Goal: Task Accomplishment & Management: Manage account settings

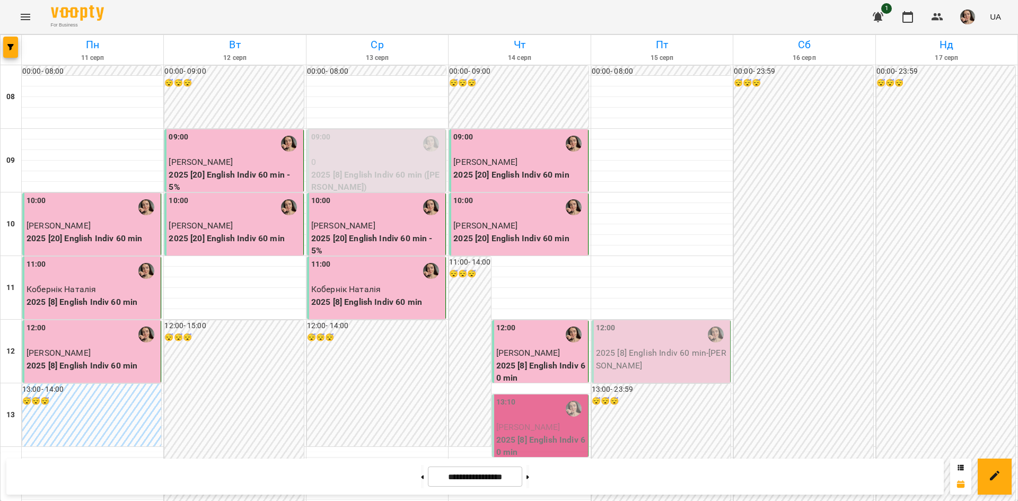
scroll to position [204, 0]
click at [551, 422] on span "[PERSON_NAME]" at bounding box center [528, 427] width 64 height 10
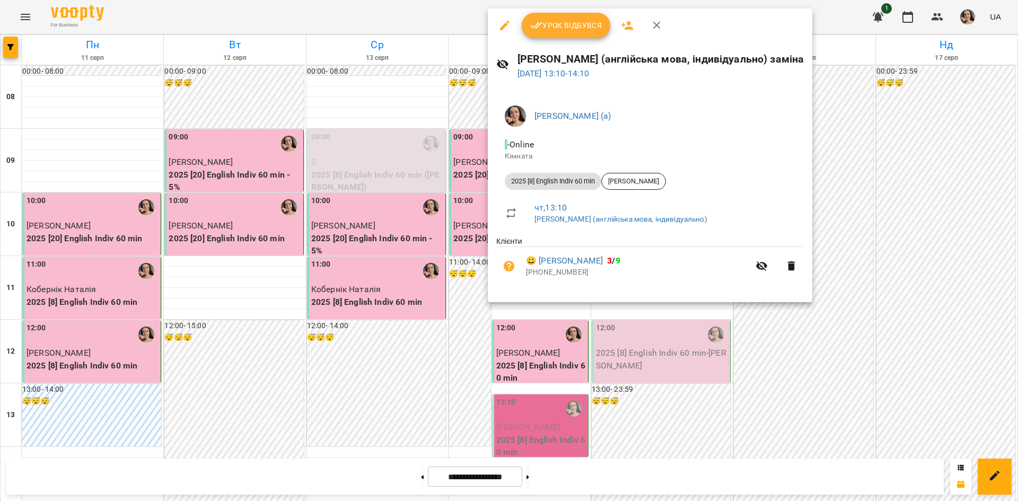
click at [573, 30] on span "Урок відбувся" at bounding box center [566, 25] width 72 height 13
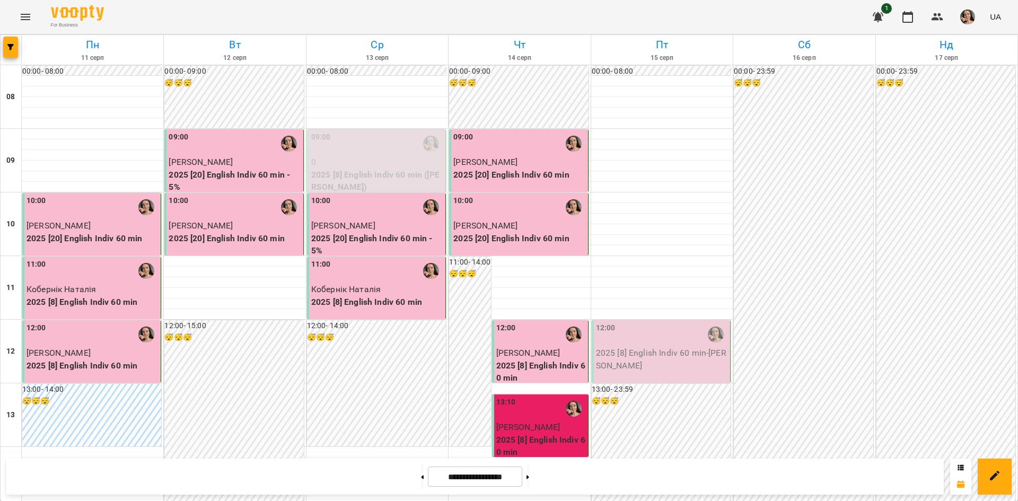
scroll to position [81, 0]
click at [421, 478] on button at bounding box center [422, 476] width 3 height 23
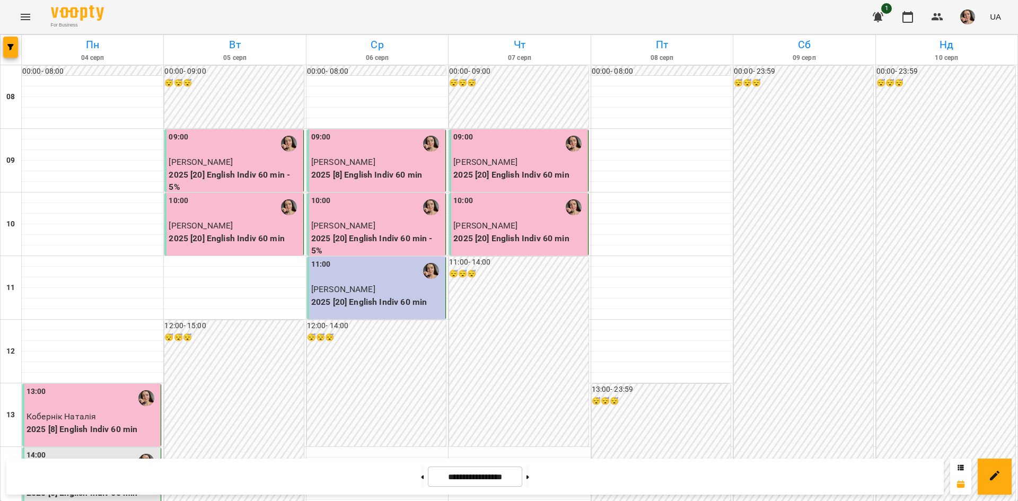
scroll to position [0, 0]
click at [529, 479] on button at bounding box center [527, 476] width 3 height 23
type input "**********"
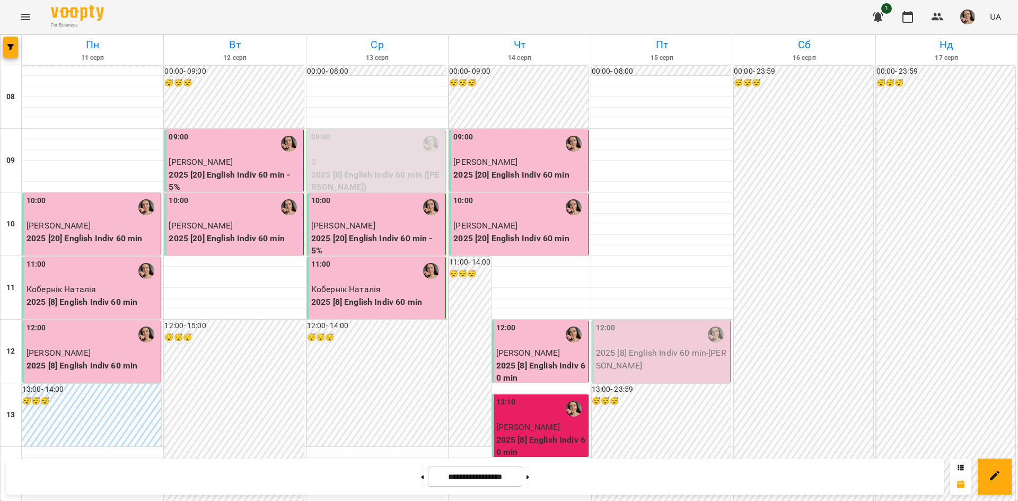
scroll to position [193, 0]
click at [529, 474] on button at bounding box center [527, 476] width 3 height 23
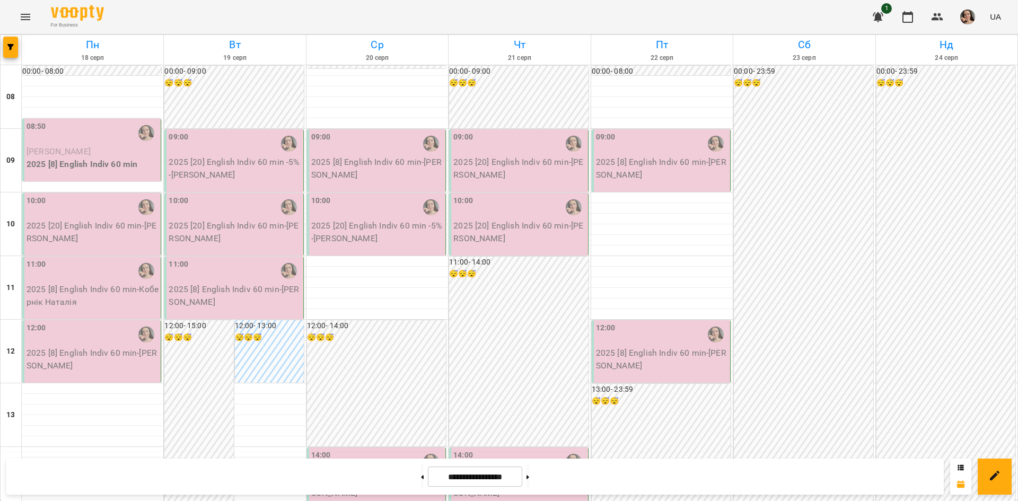
scroll to position [6, 0]
click at [529, 481] on button at bounding box center [527, 476] width 3 height 23
type input "**********"
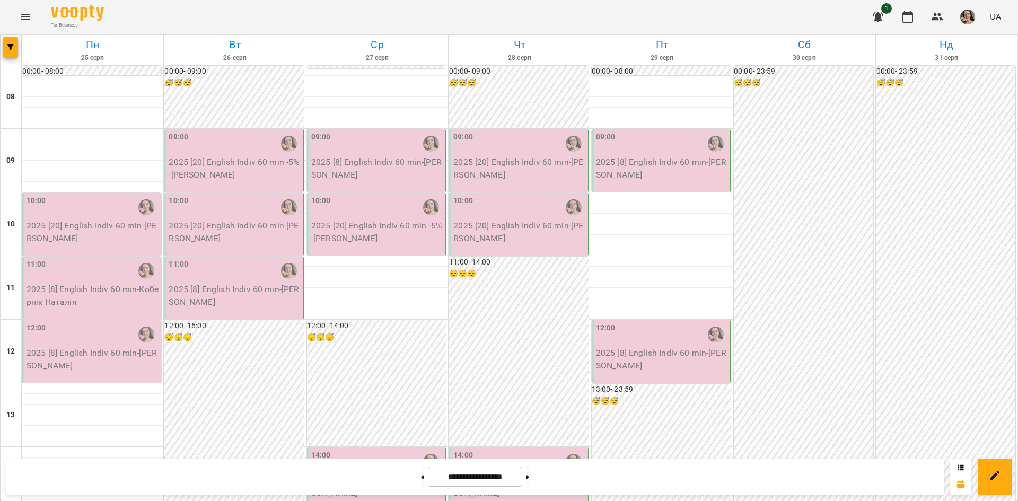
scroll to position [0, 0]
